Goal: Answer question/provide support: Answer question/provide support

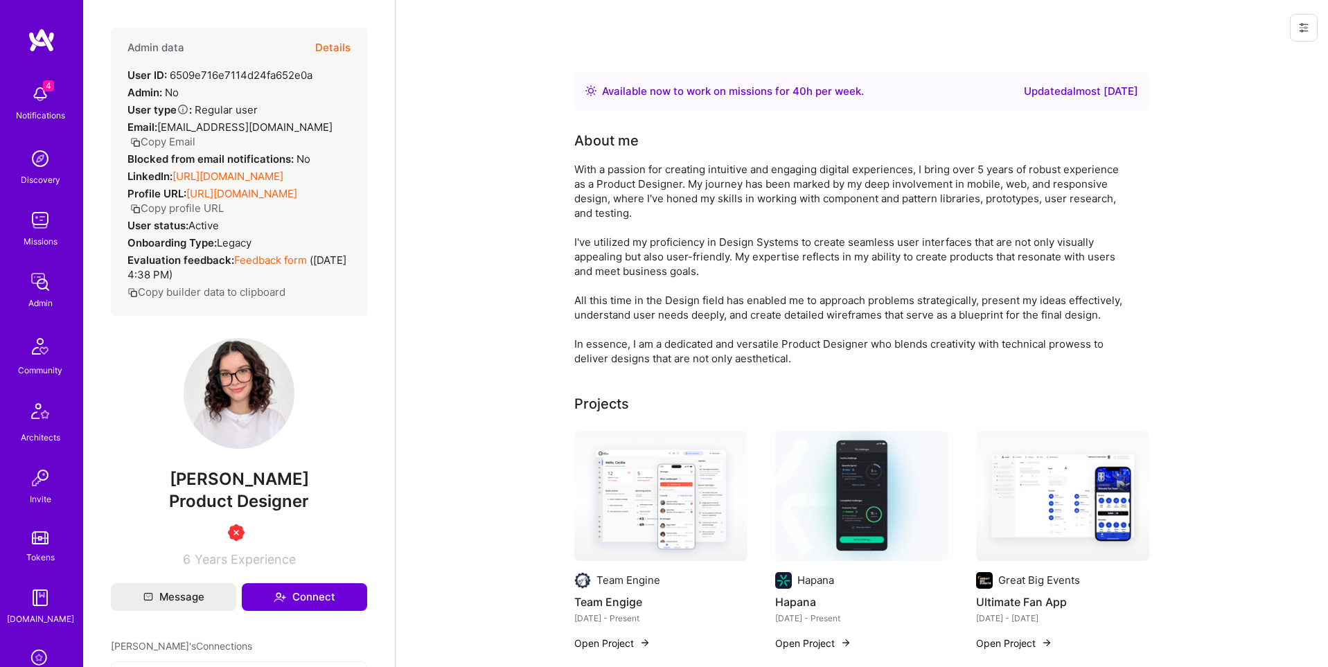
scroll to position [218, 0]
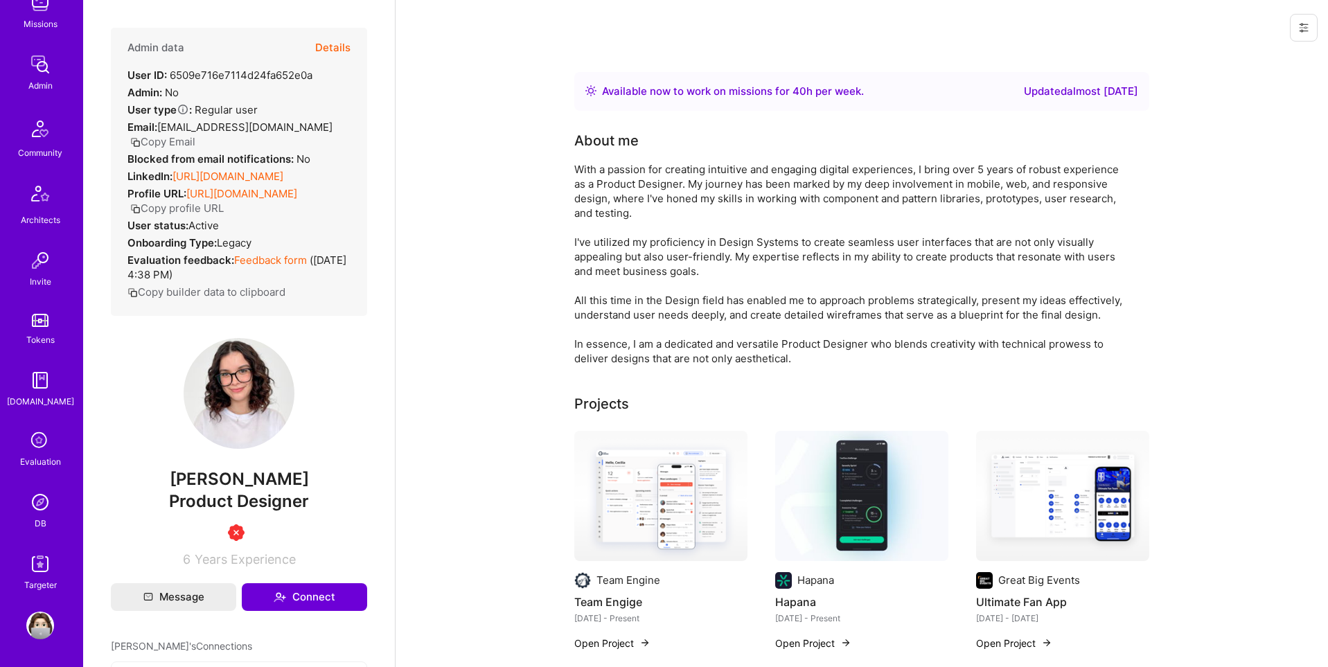
click at [35, 495] on img at bounding box center [40, 502] width 28 height 28
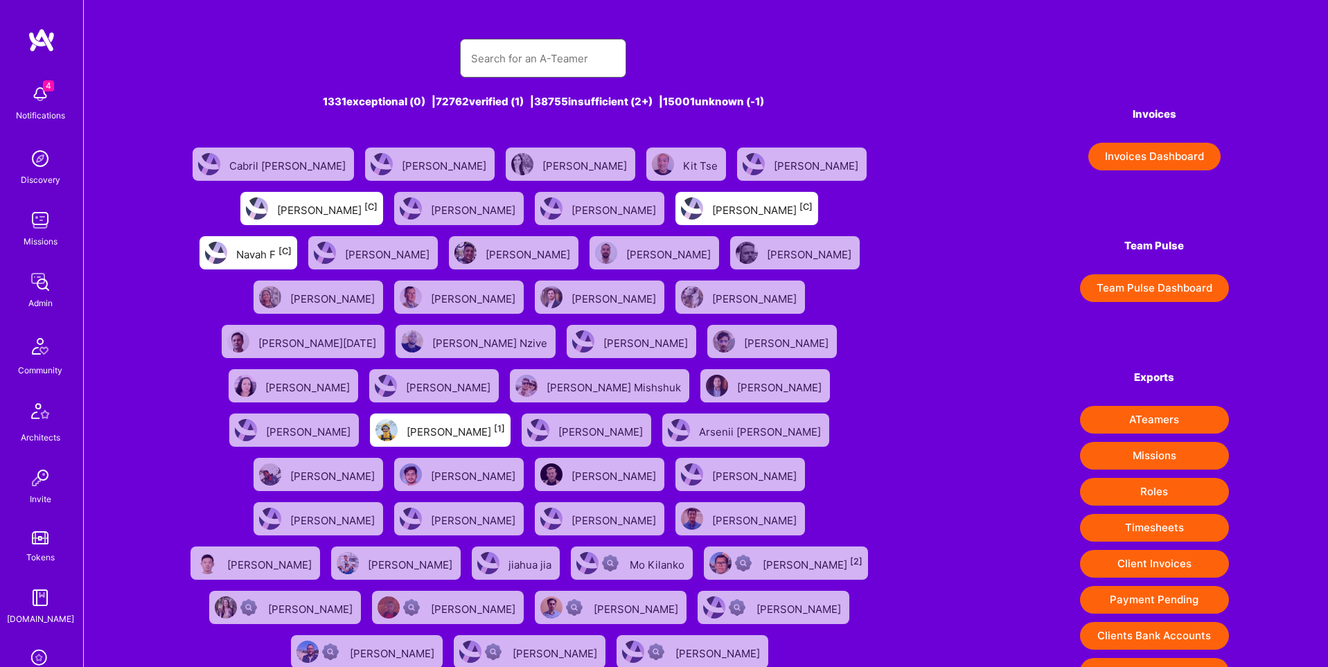
click at [533, 52] on input "text" at bounding box center [543, 58] width 144 height 35
paste input "[PERSON_NAME][EMAIL_ADDRESS][PERSON_NAME][DOMAIN_NAME]"
type input "[PERSON_NAME][EMAIL_ADDRESS][PERSON_NAME][DOMAIN_NAME]"
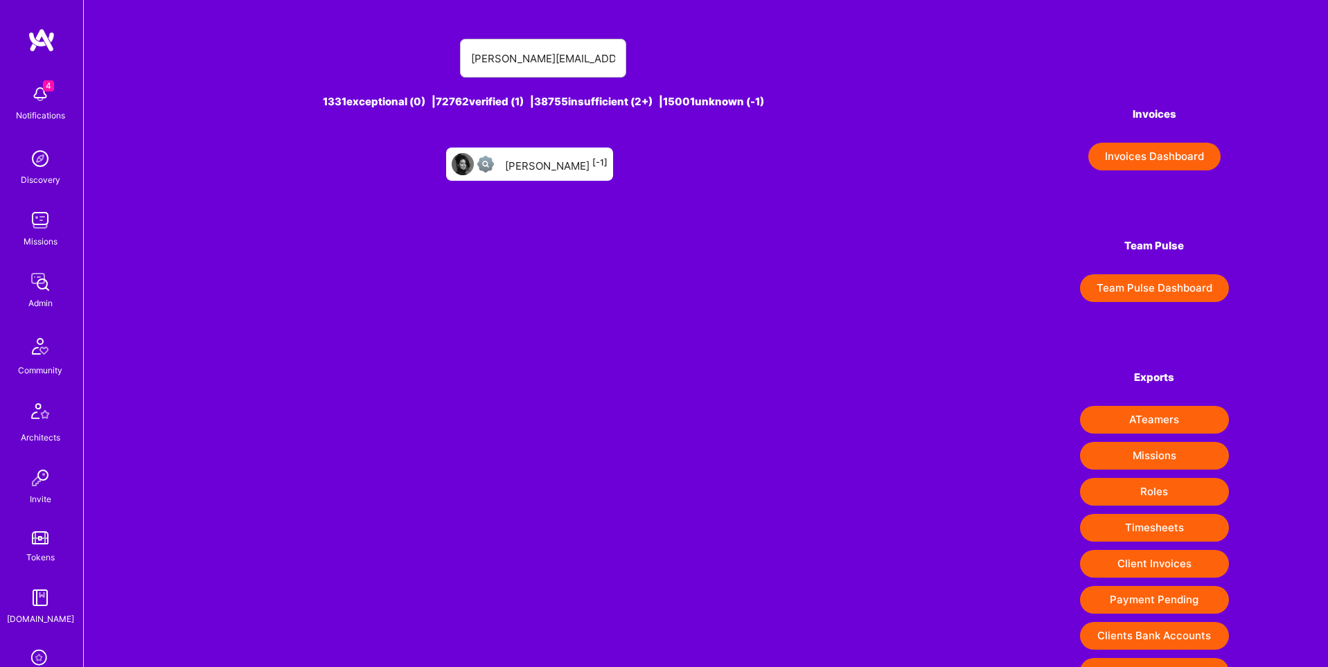
click at [527, 155] on div "[PERSON_NAME] [-1]" at bounding box center [556, 164] width 103 height 18
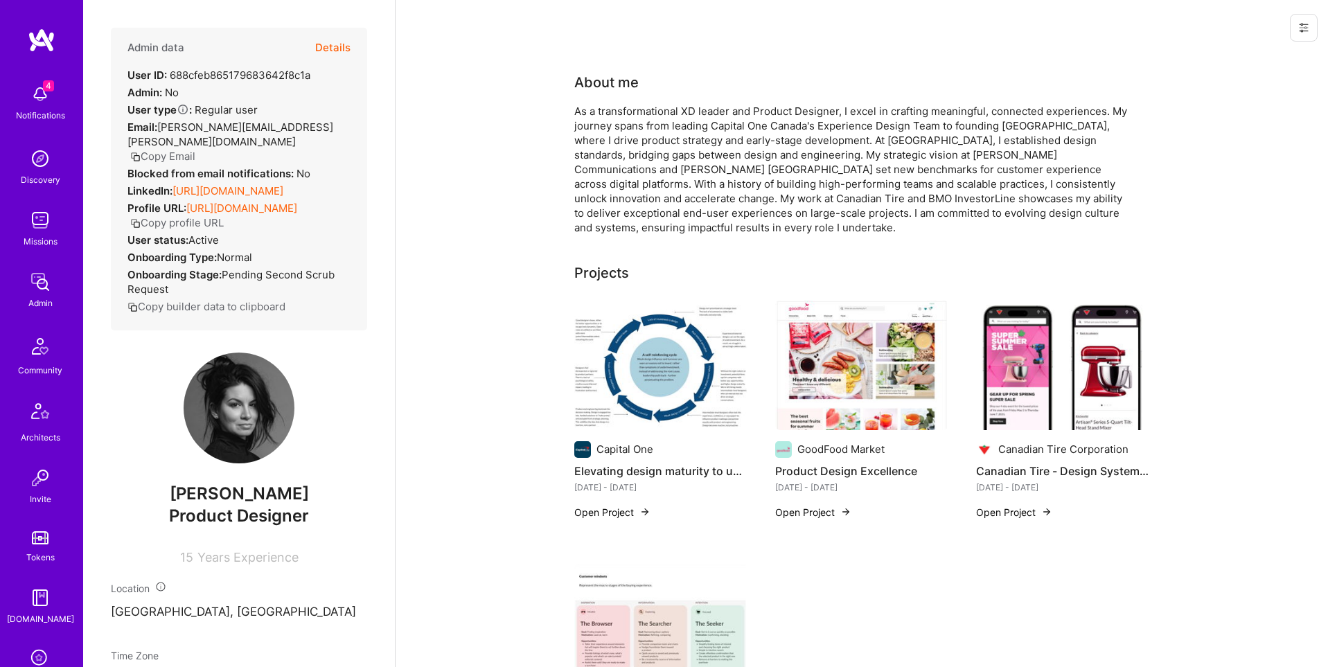
click at [331, 43] on button "Details" at bounding box center [332, 48] width 35 height 40
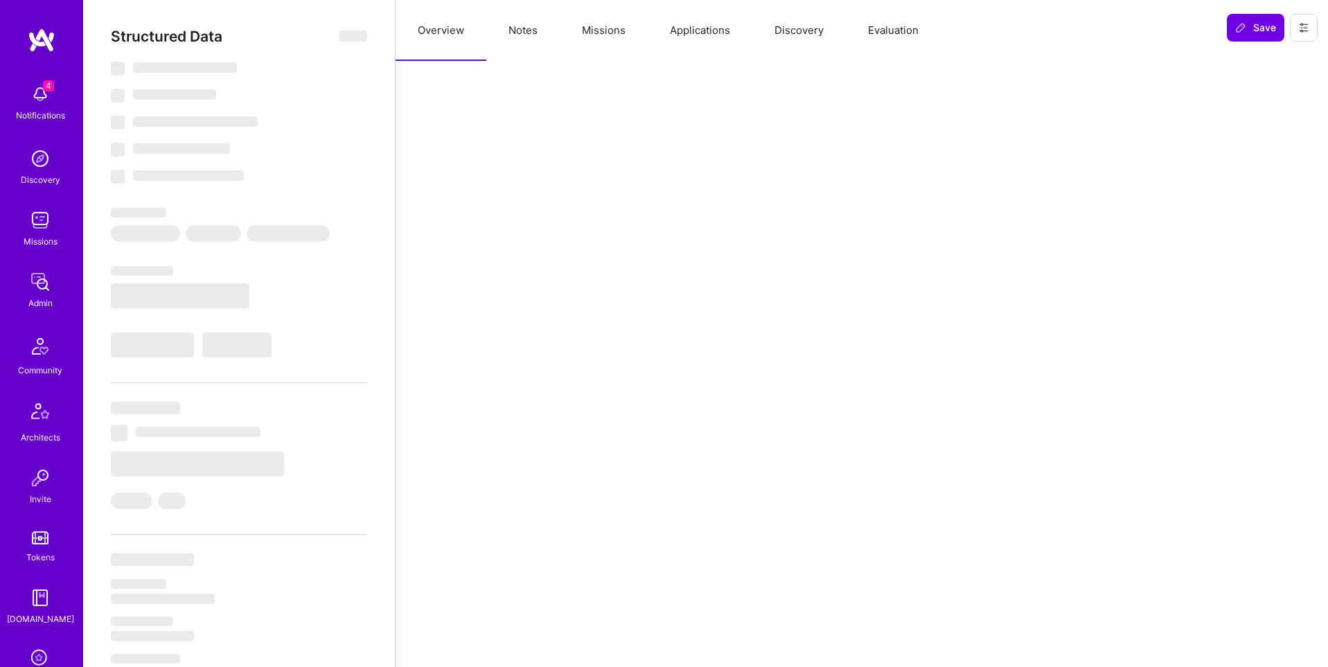
select select "Unknown"
select select "US"
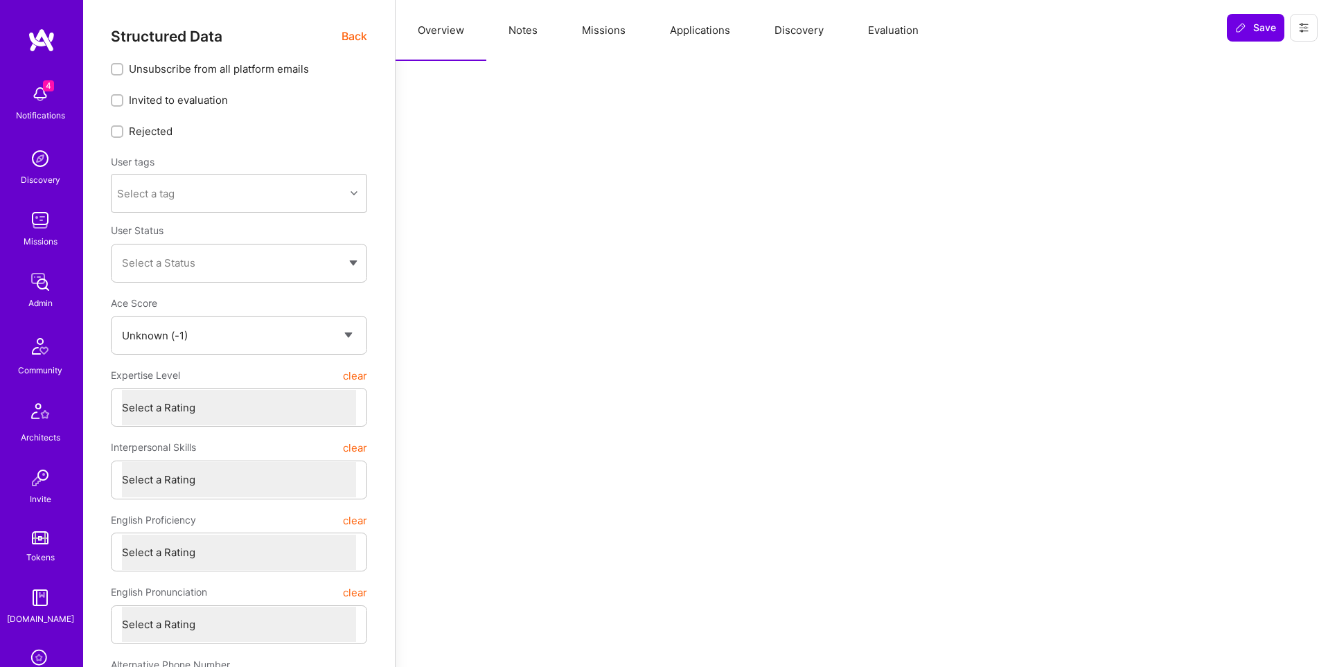
click at [520, 32] on button "Notes" at bounding box center [522, 30] width 73 height 61
type textarea "x"
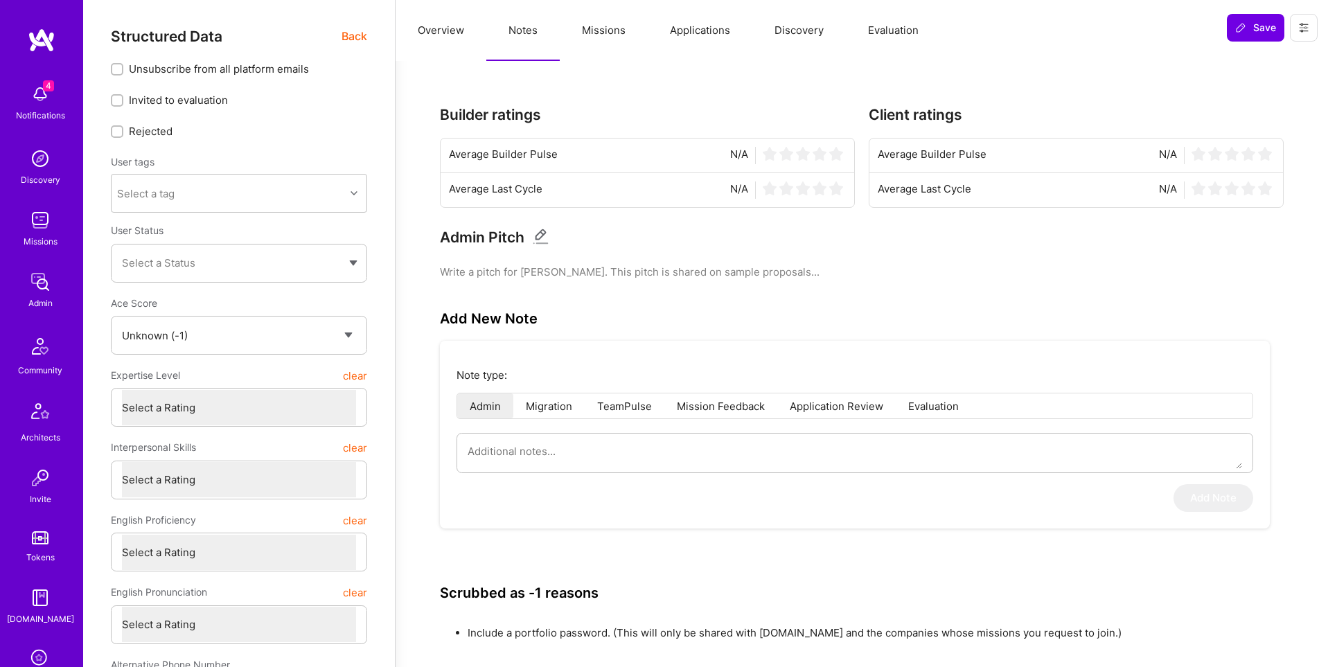
click at [1314, 34] on button at bounding box center [1304, 28] width 28 height 28
click at [1287, 57] on button "Login as [PERSON_NAME]" at bounding box center [1245, 59] width 146 height 35
